Goal: Information Seeking & Learning: Understand process/instructions

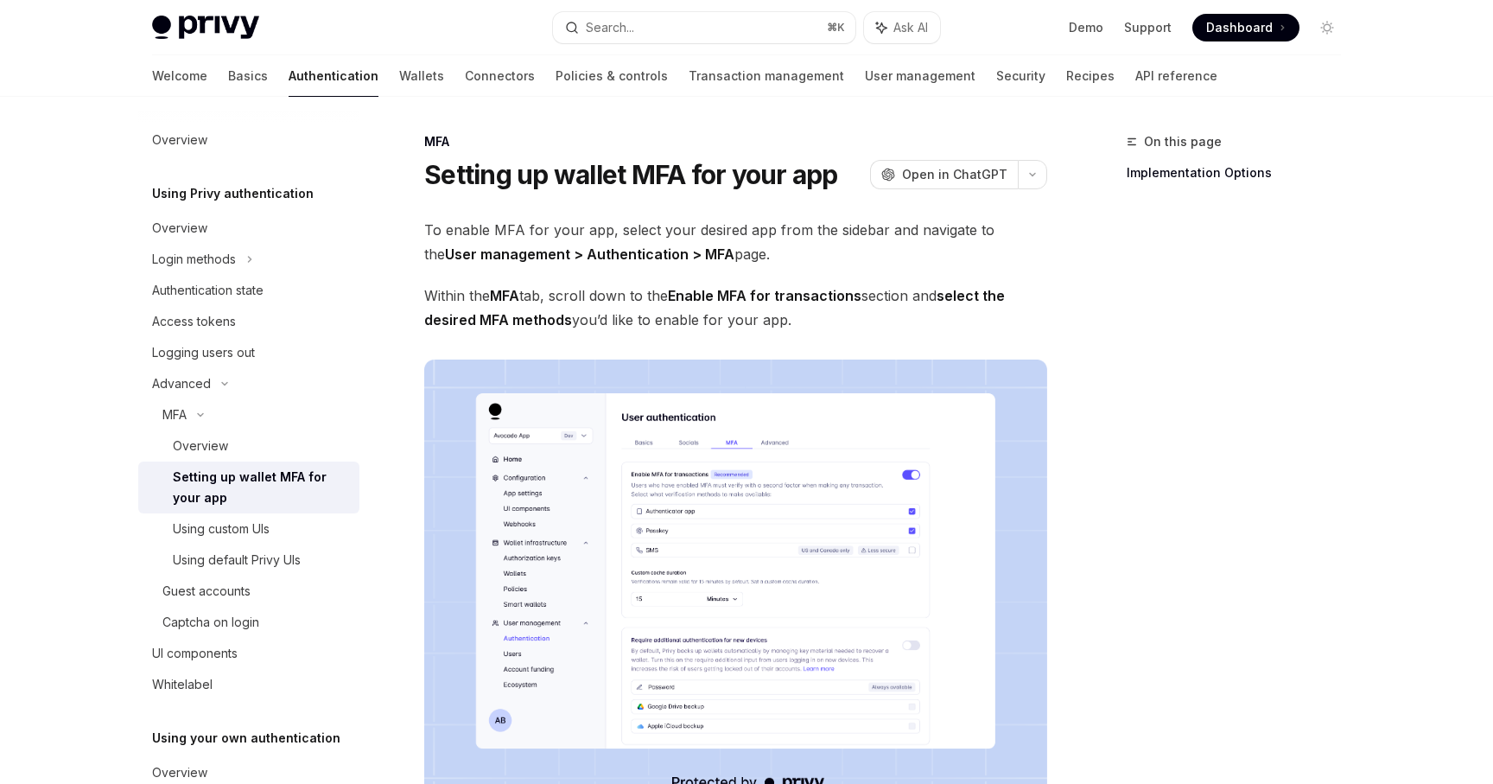
scroll to position [91, 0]
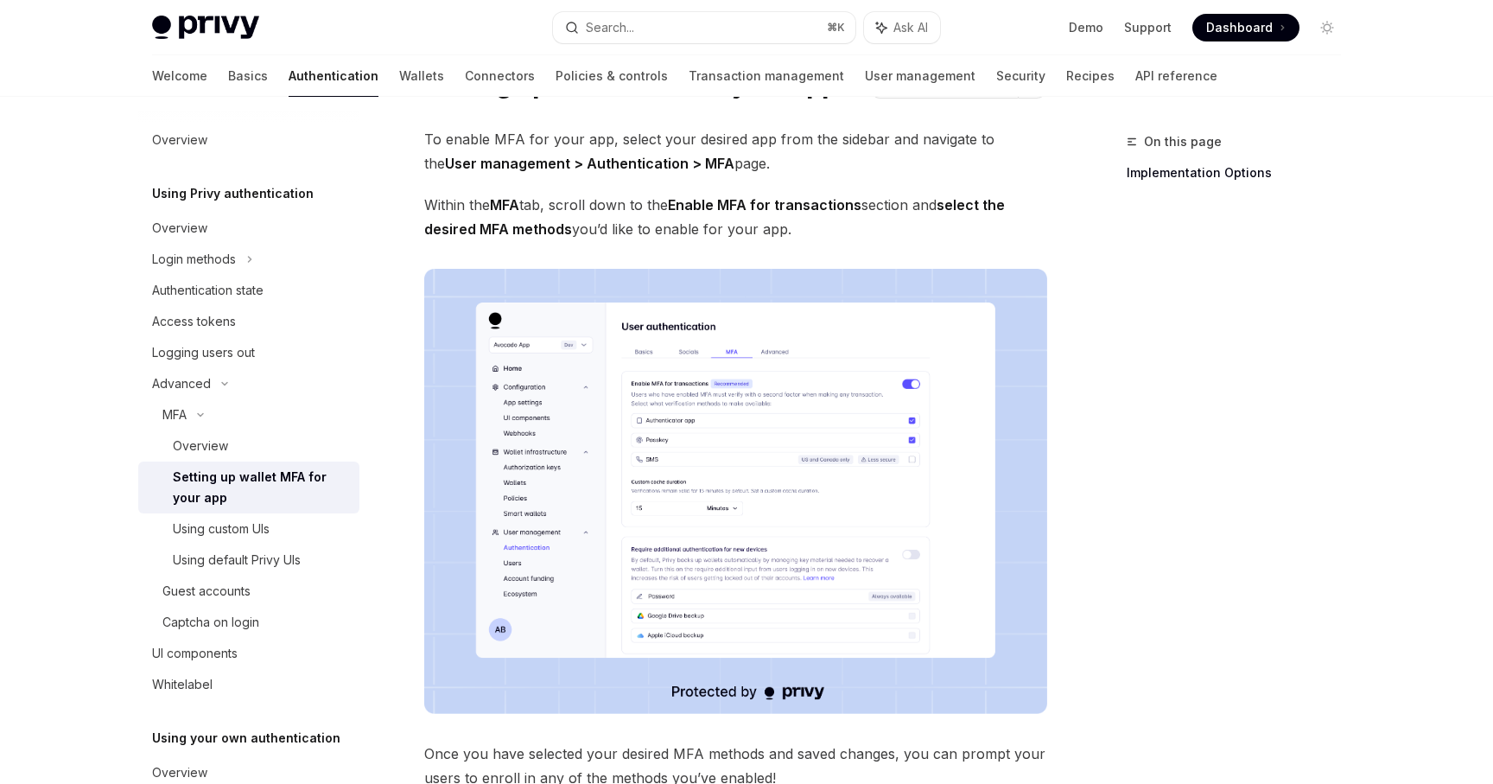
click at [1250, 33] on span "Dashboard" at bounding box center [1239, 27] width 67 height 17
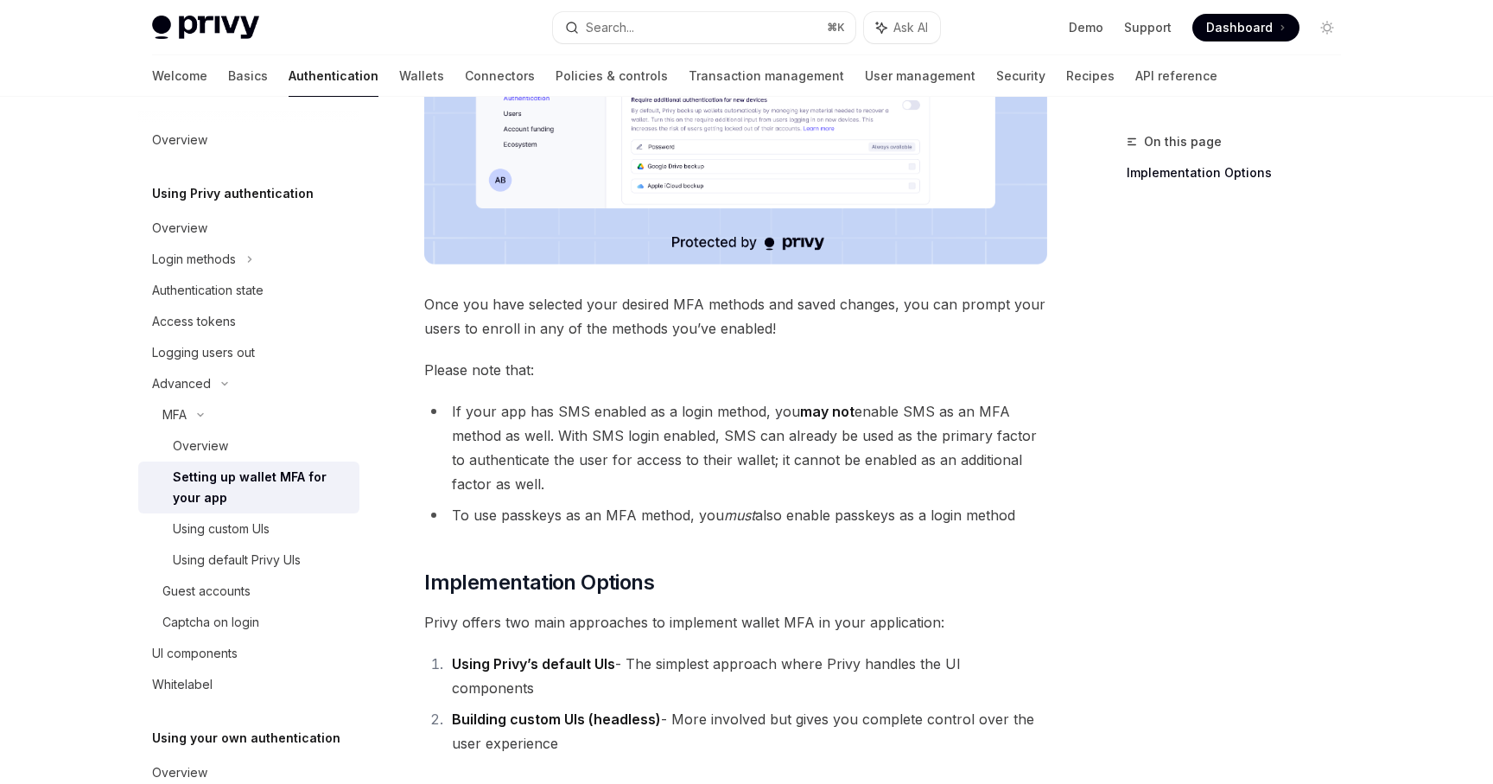
scroll to position [557, 0]
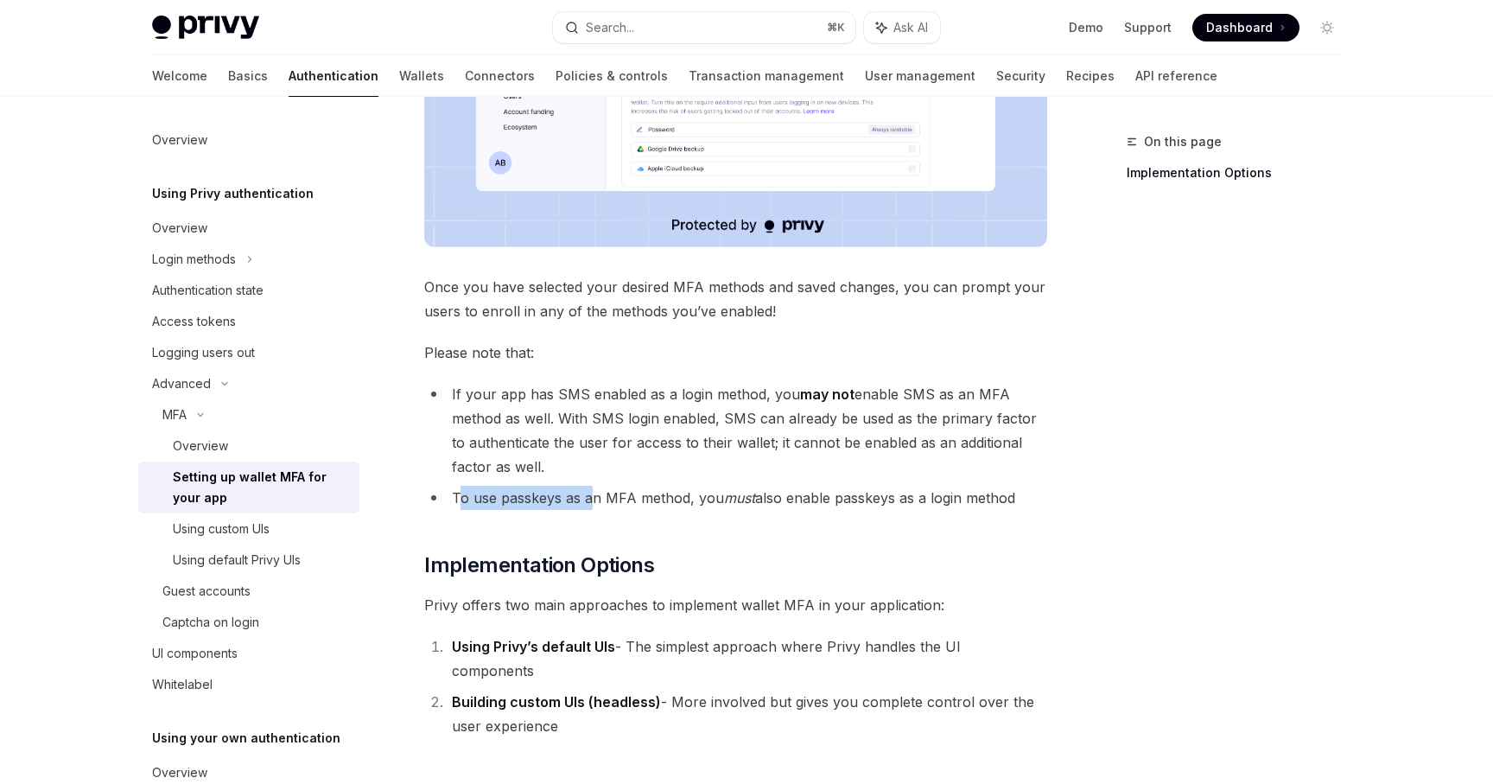
drag, startPoint x: 461, startPoint y: 493, endPoint x: 594, endPoint y: 493, distance: 133.9
click at [594, 493] on li "To use passkeys as an MFA method, you must also enable passkeys as a login meth…" at bounding box center [735, 498] width 623 height 24
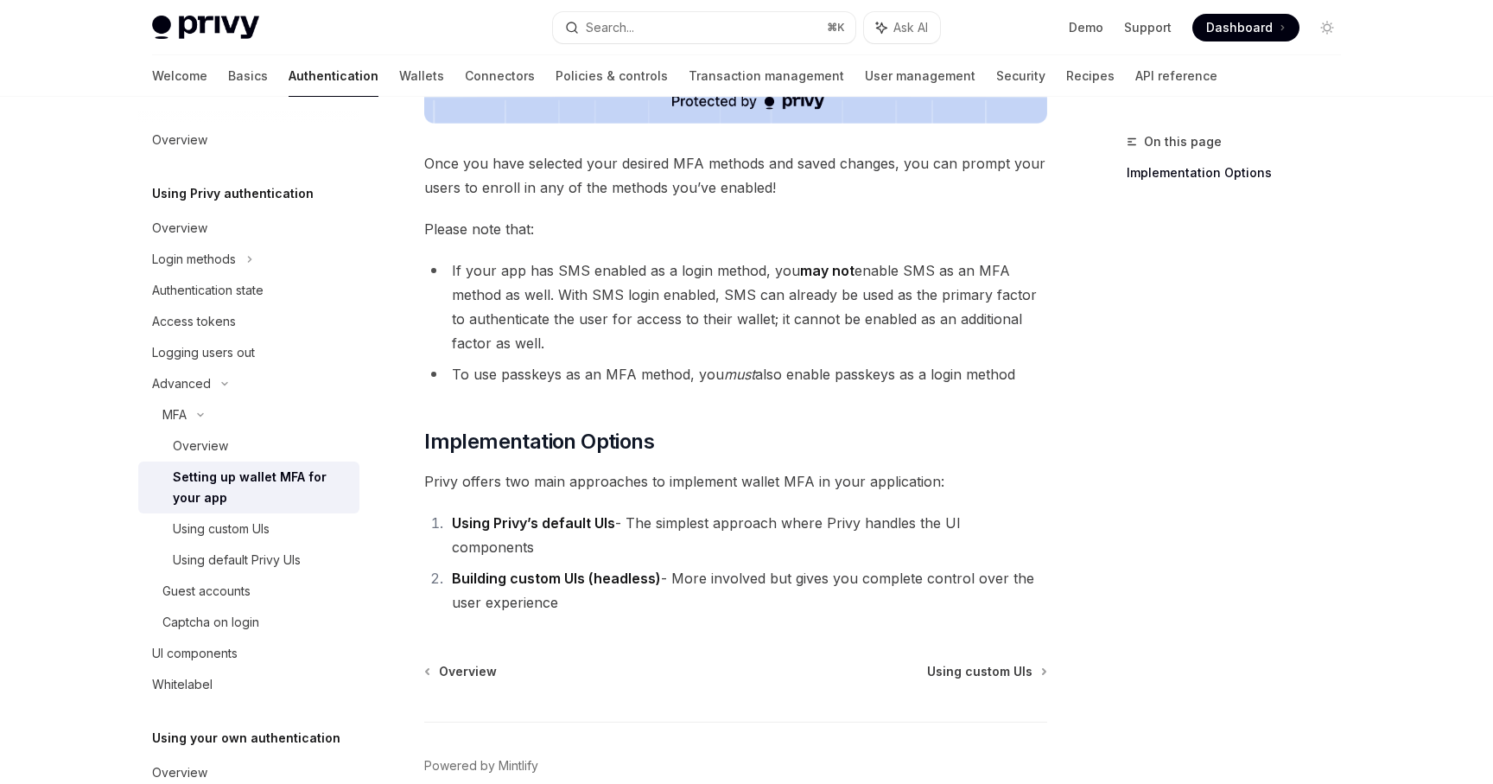
scroll to position [744, 0]
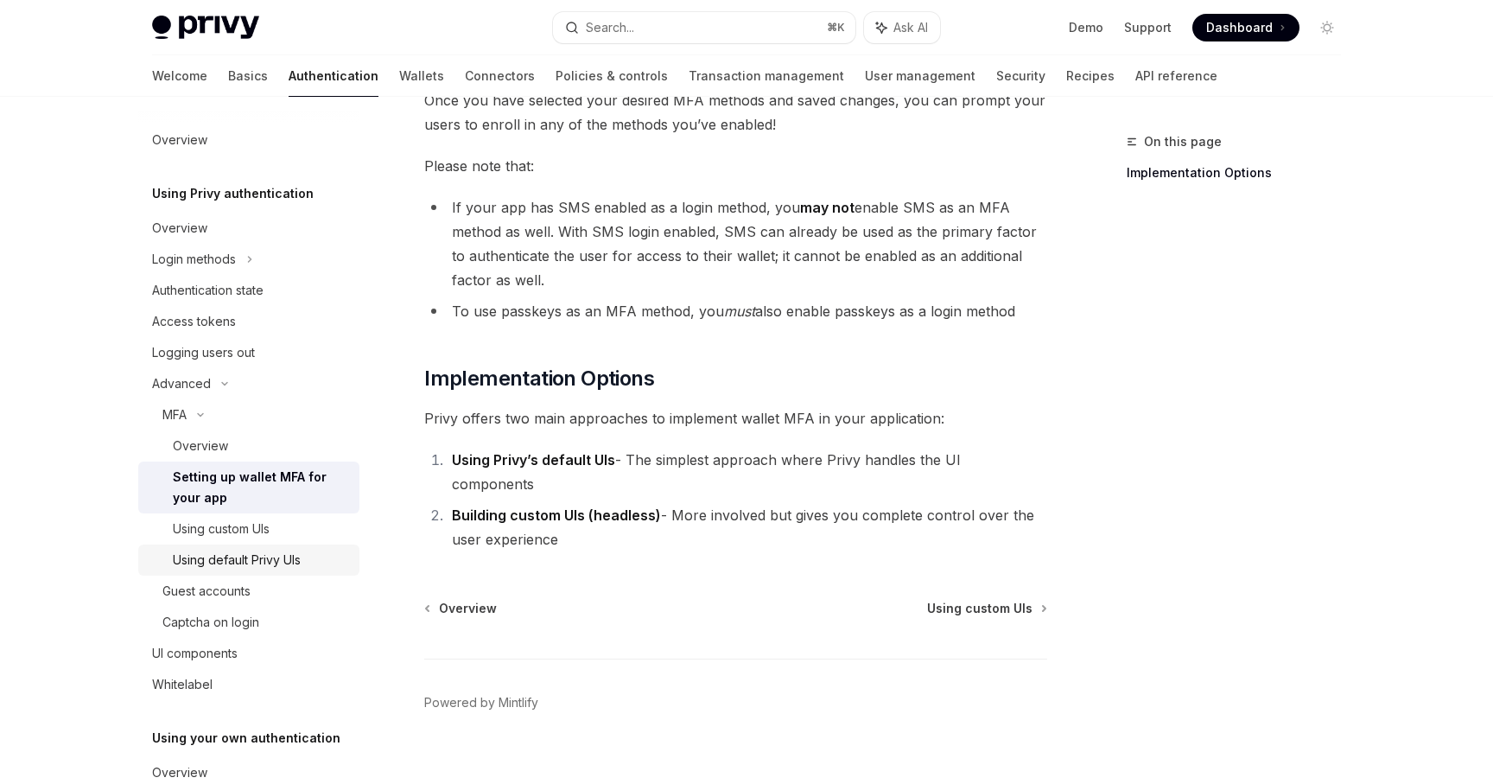
click at [279, 562] on div "Using default Privy UIs" at bounding box center [237, 560] width 128 height 21
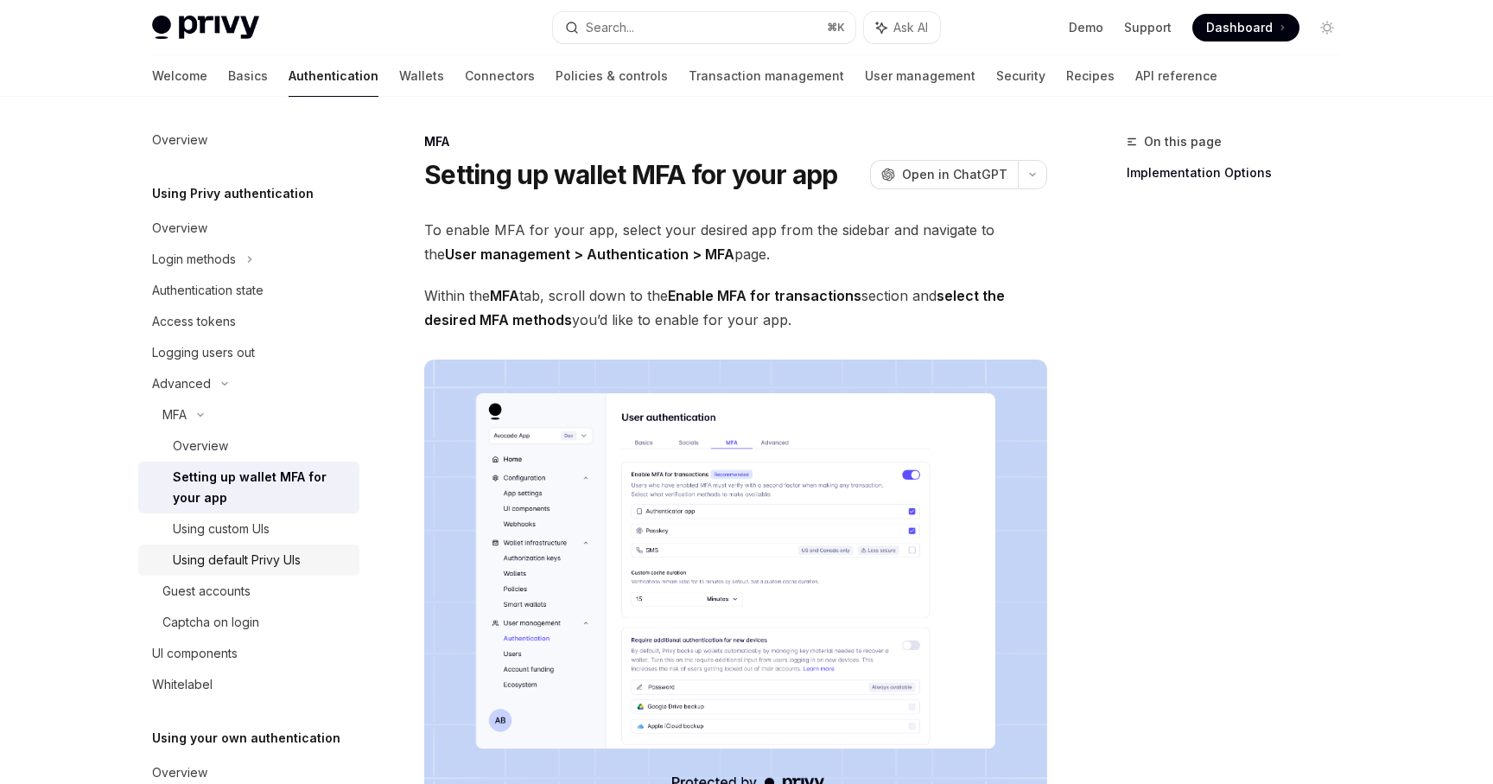
type textarea "*"
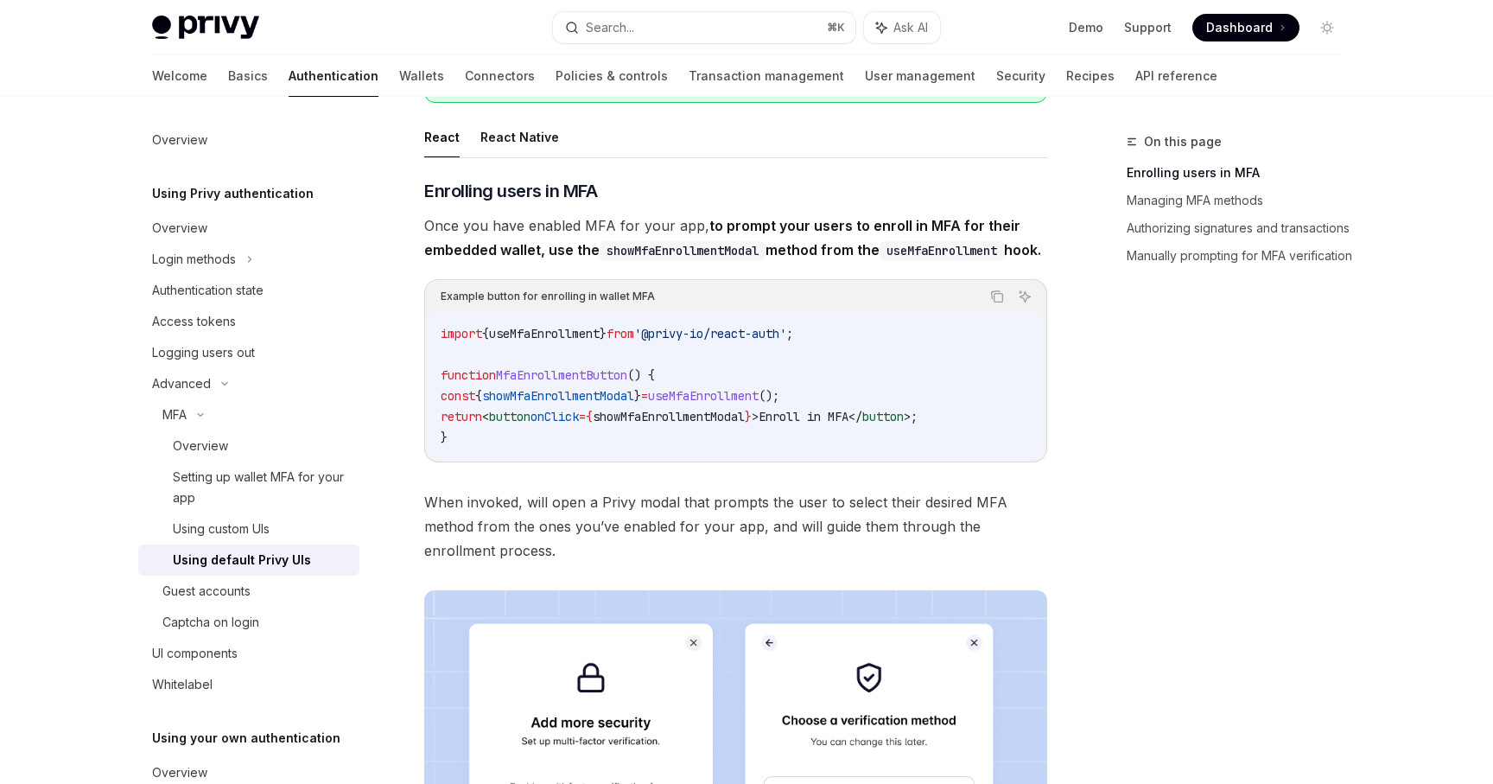
scroll to position [159, 0]
click at [741, 406] on span "useMfaEnrollment" at bounding box center [703, 399] width 111 height 16
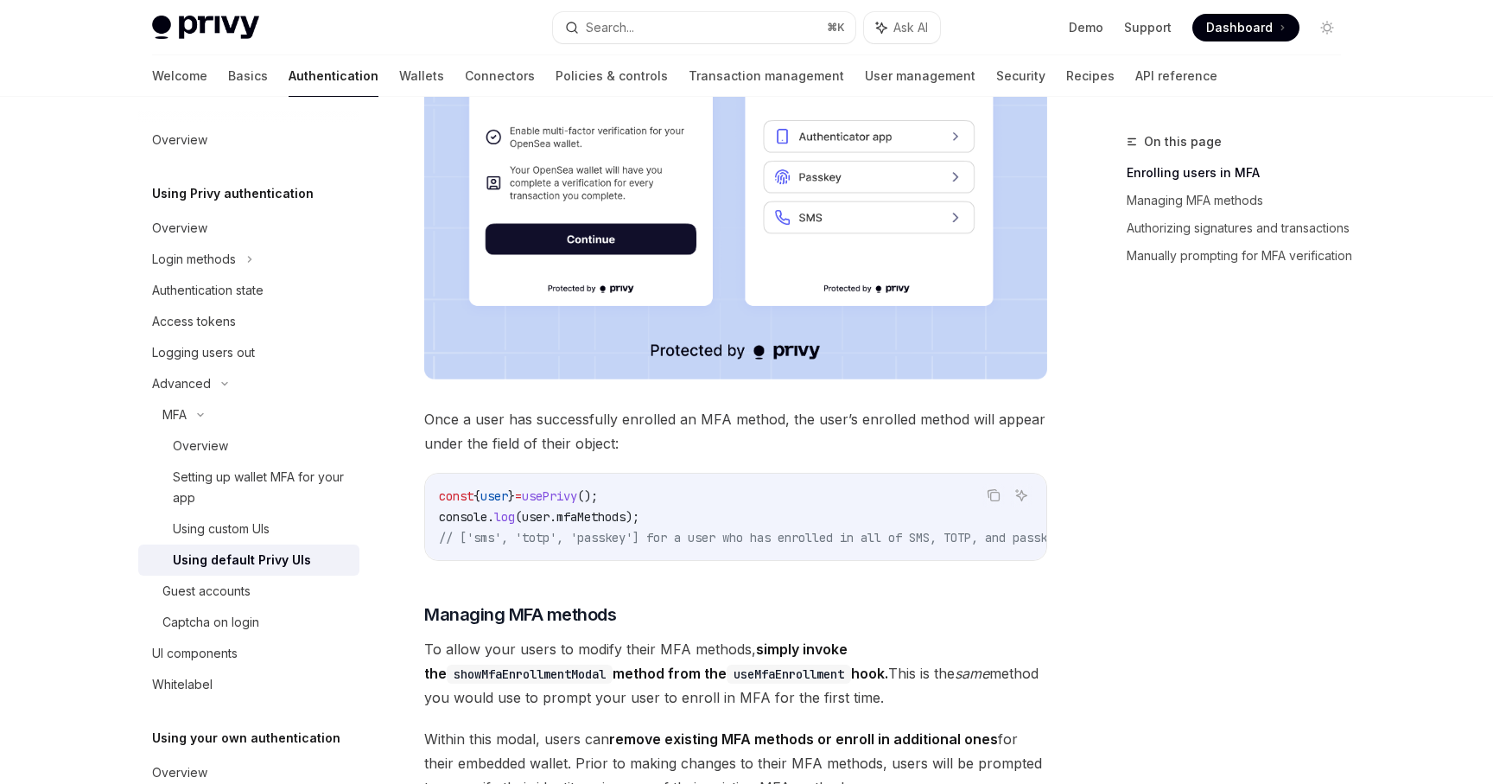
scroll to position [827, 0]
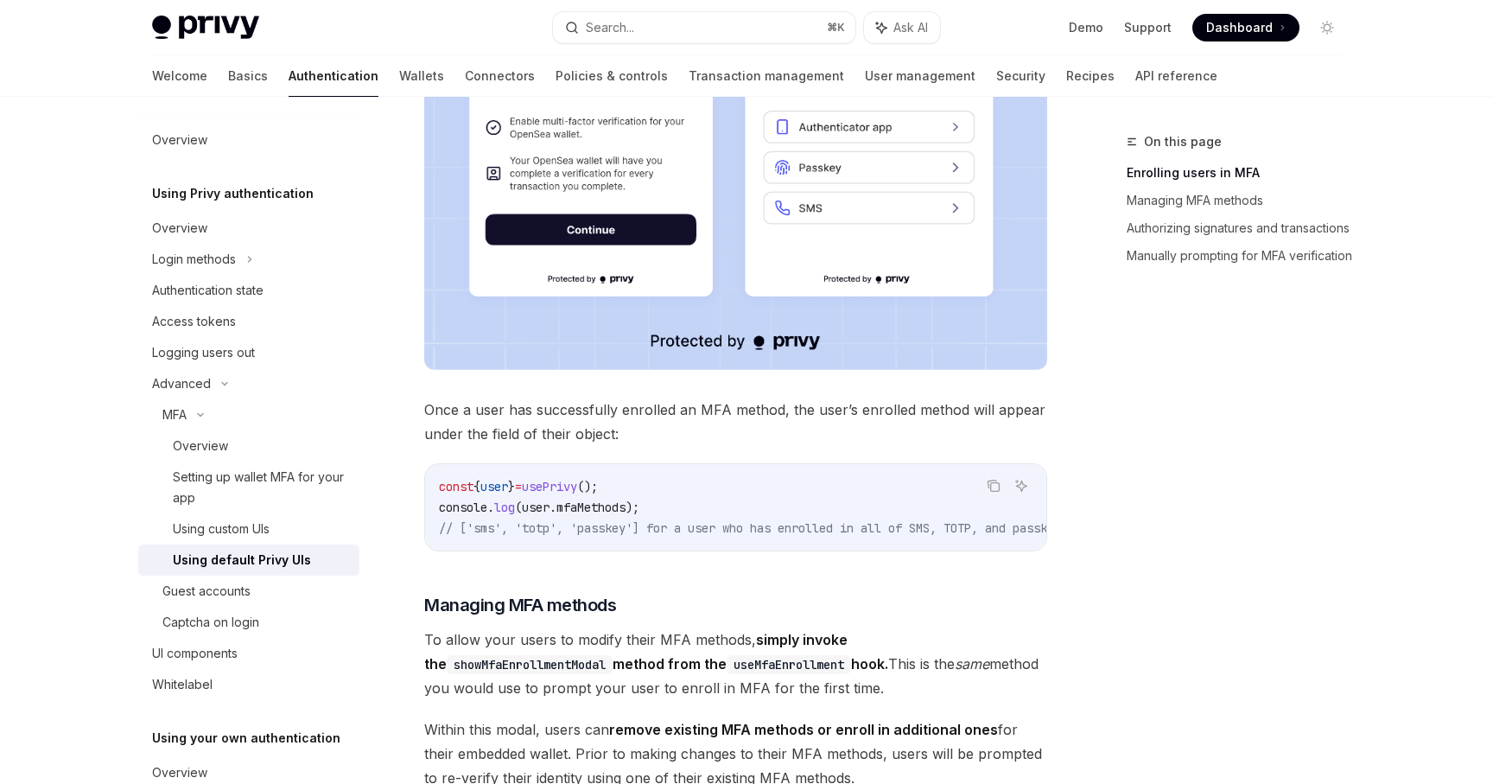
click at [615, 515] on span "mfaMethods" at bounding box center [590, 507] width 69 height 16
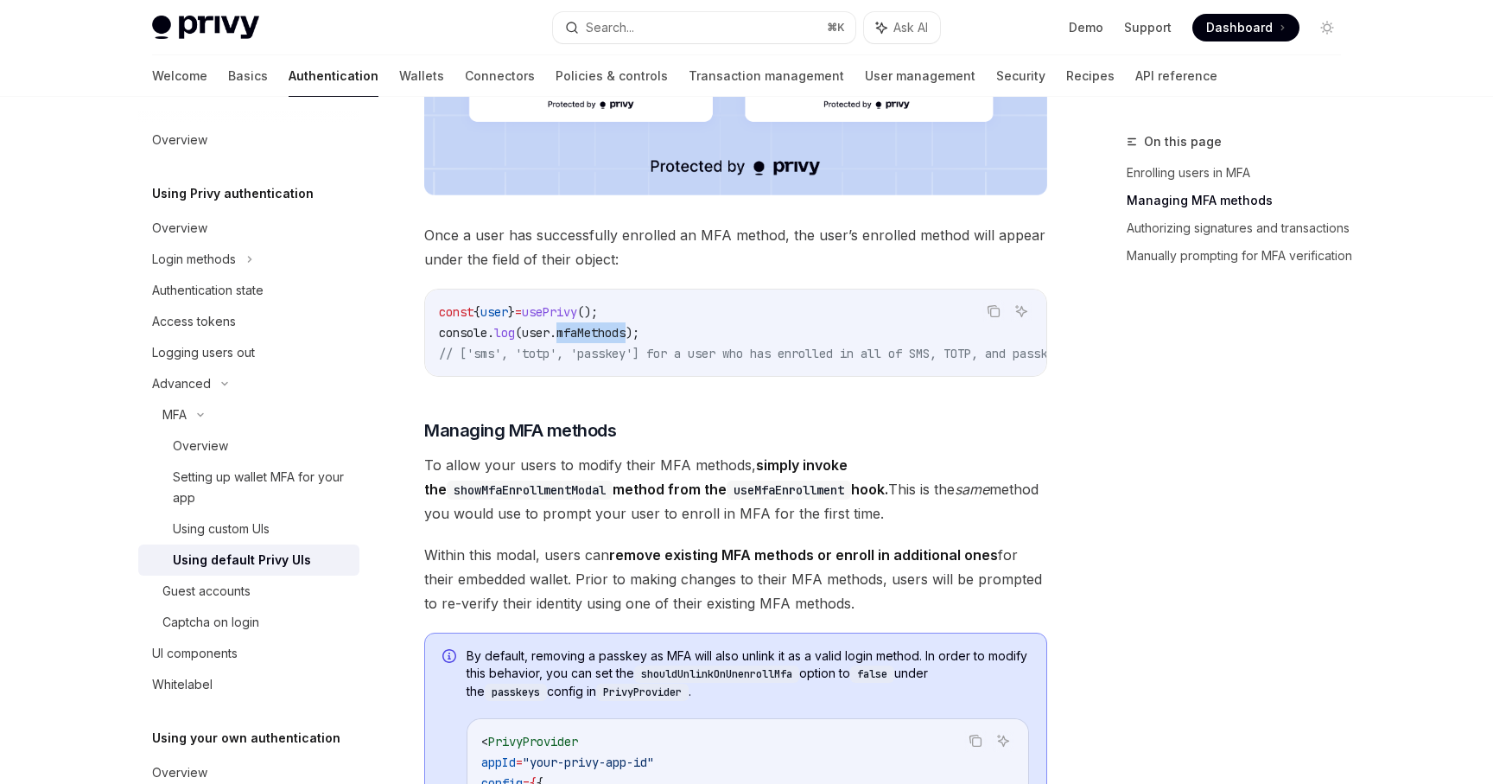
scroll to position [1040, 0]
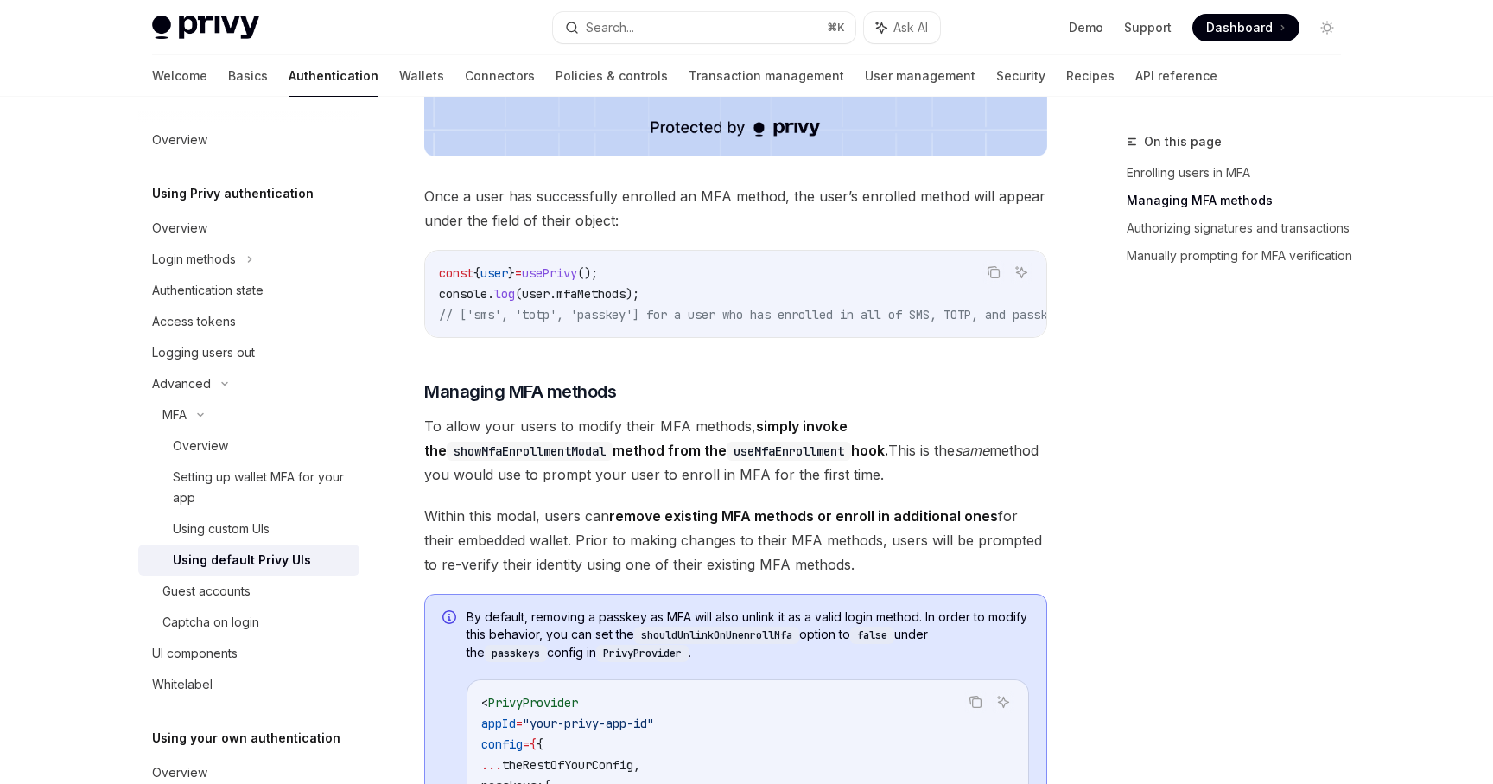
click at [646, 524] on strong "remove existing MFA methods or enroll in additional ones" at bounding box center [803, 515] width 389 height 17
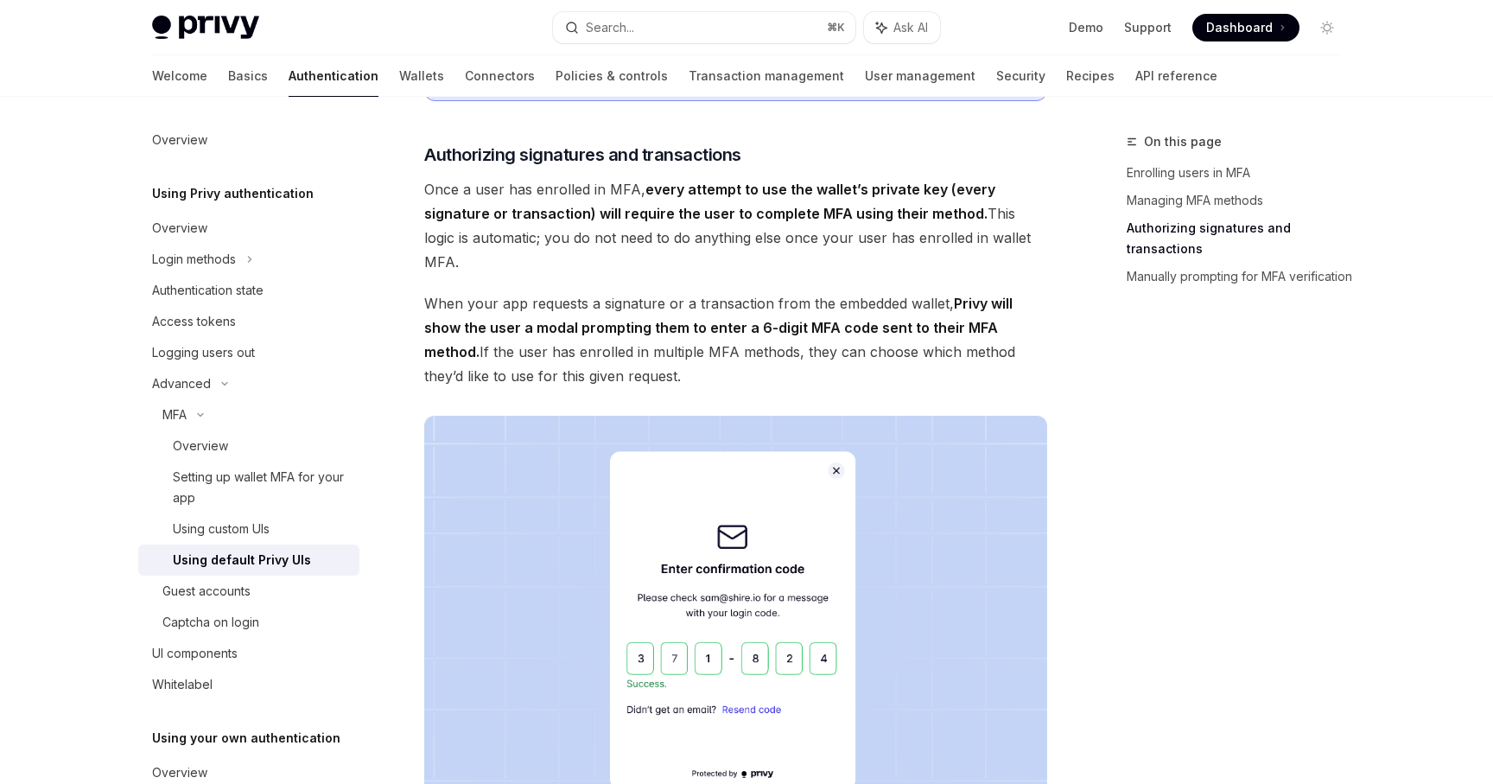
scroll to position [1948, 0]
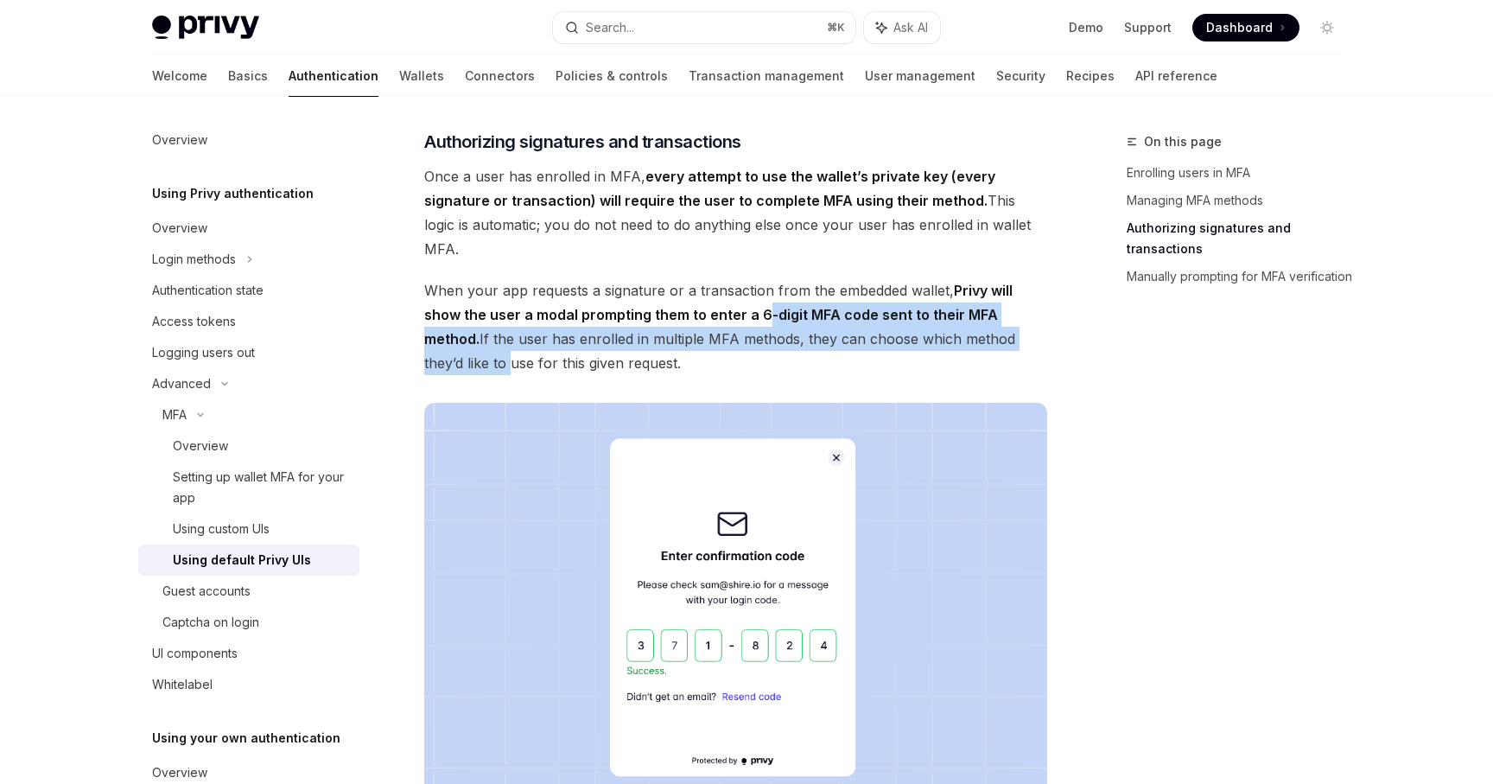
drag, startPoint x: 766, startPoint y: 329, endPoint x: 1045, endPoint y: 340, distance: 279.3
click at [1045, 340] on span "When your app requests a signature or a transaction from the embedded wallet, P…" at bounding box center [735, 326] width 623 height 97
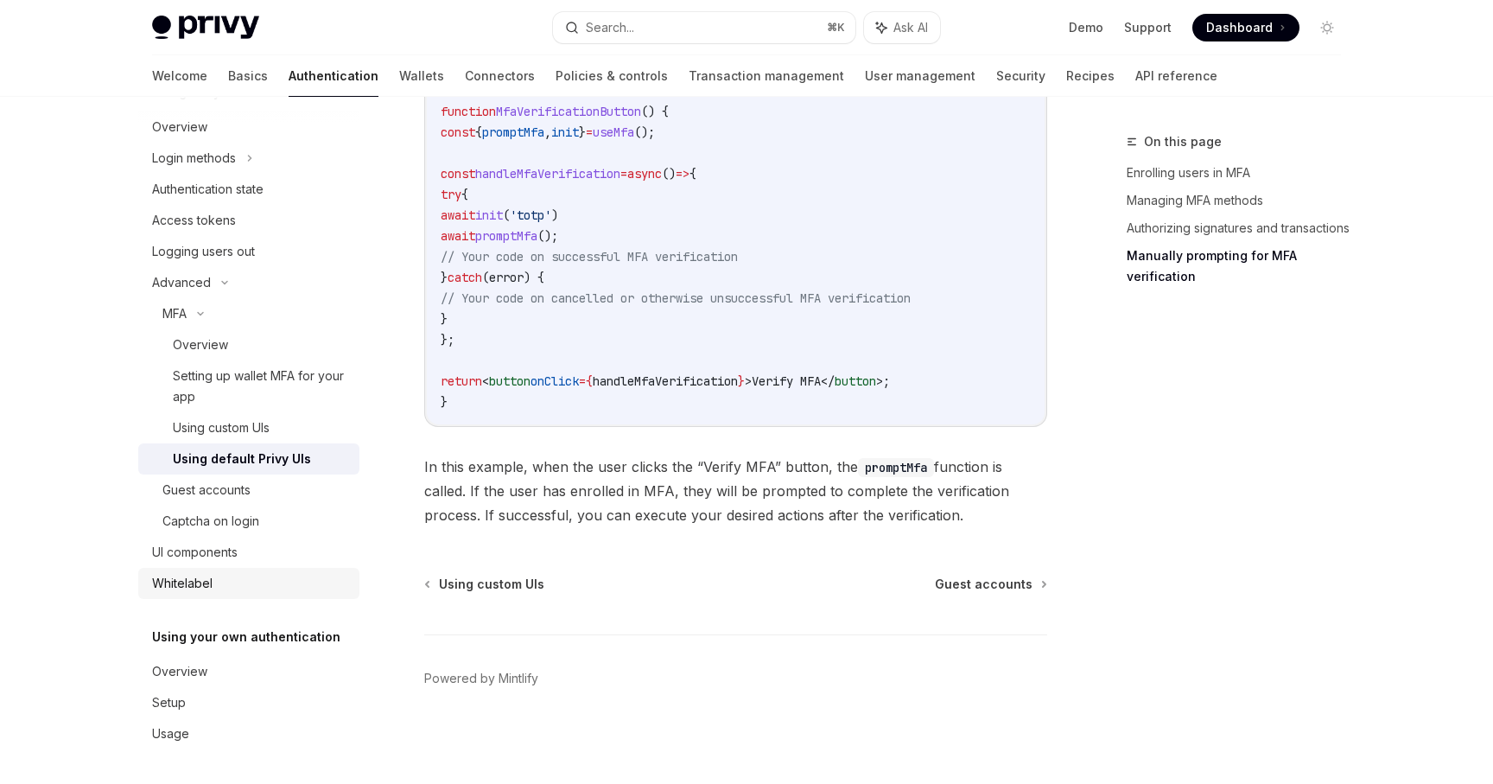
scroll to position [98, 0]
click at [650, 621] on div "Using custom UIs Guest accounts Powered by [PERSON_NAME]" at bounding box center [735, 679] width 623 height 208
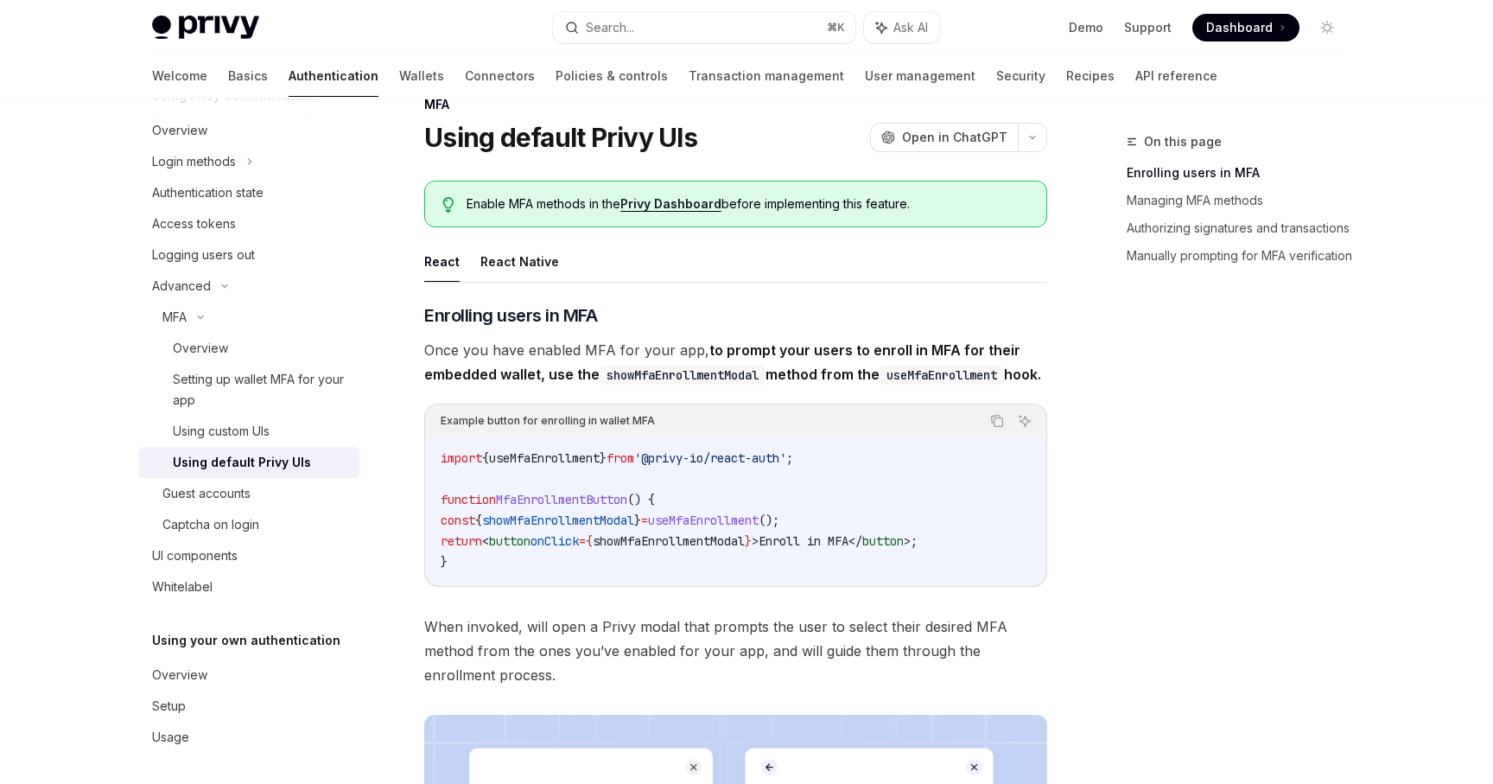
scroll to position [23, 0]
